Goal: Find specific page/section: Find specific page/section

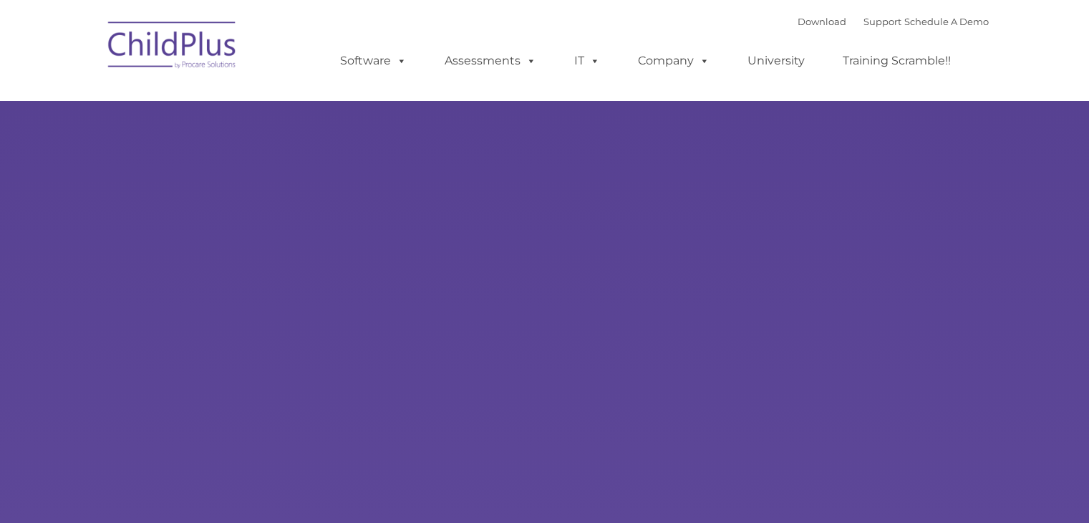
type input ""
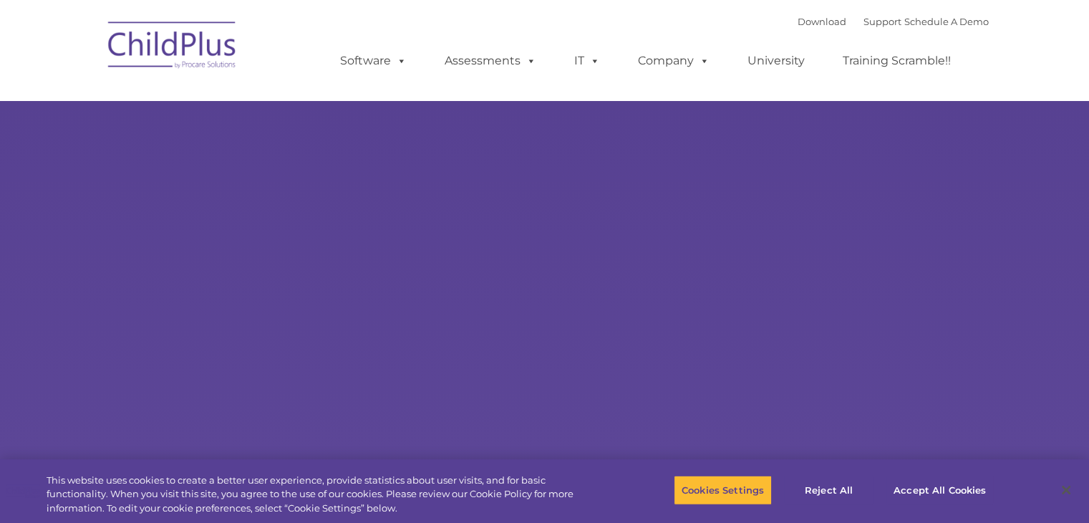
select select "MEDIUM"
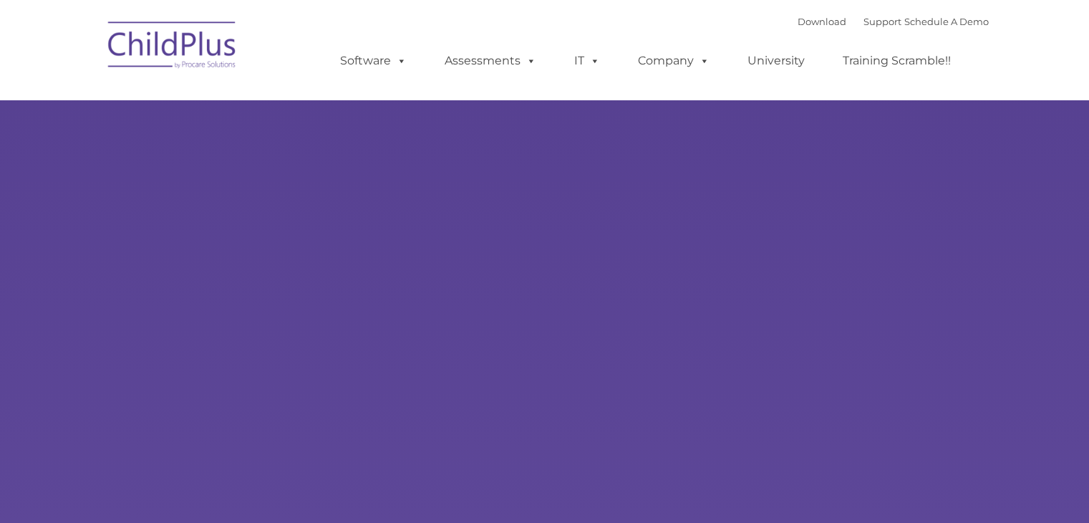
type input ""
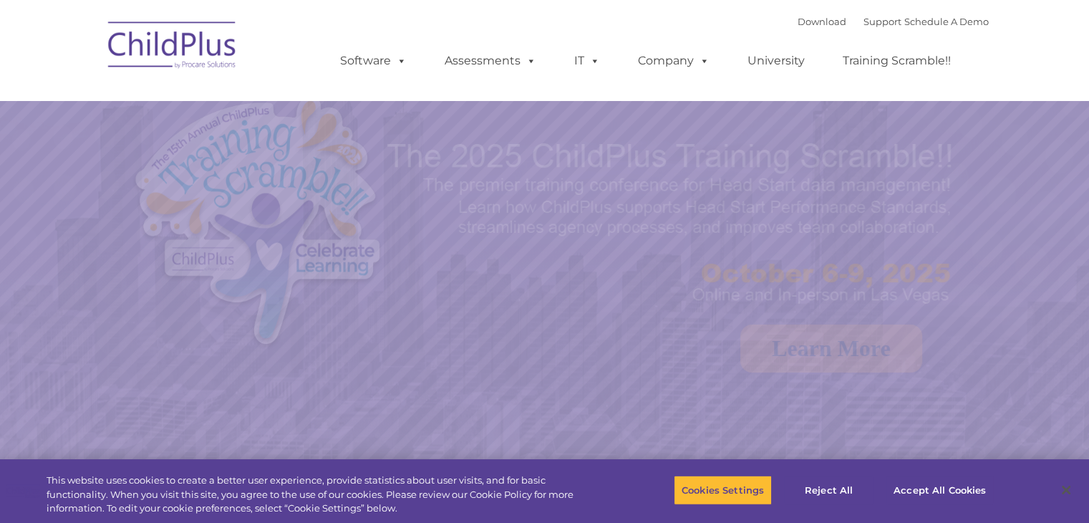
select select "MEDIUM"
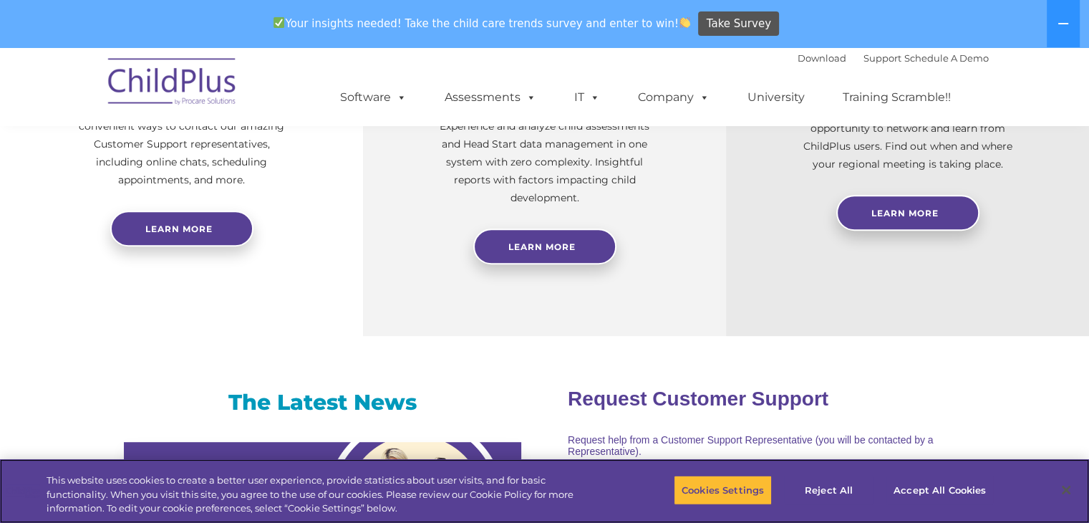
scroll to position [601, 0]
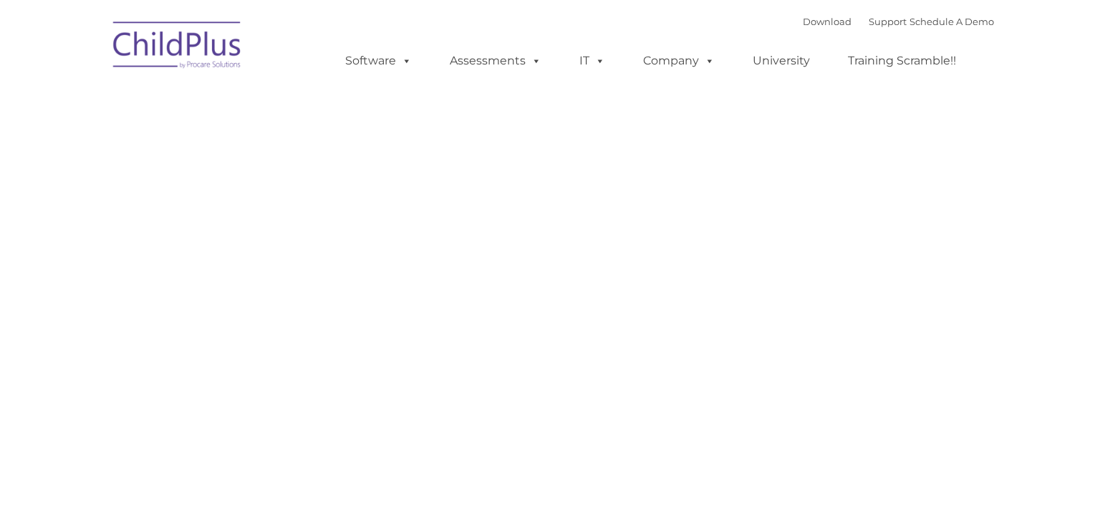
type input ""
